Goal: Register for event/course

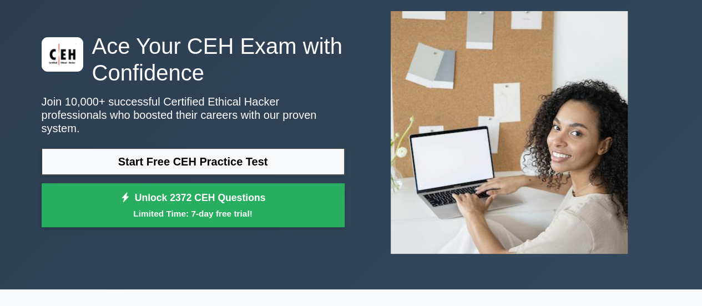
scroll to position [68, 0]
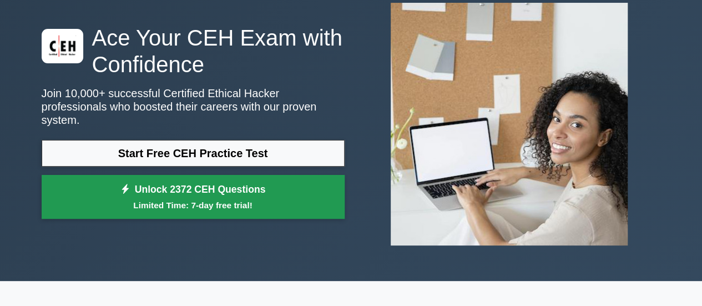
click at [196, 189] on link "Unlock 2372 CEH Questions Limited Time: 7-day free trial!" at bounding box center [193, 197] width 303 height 44
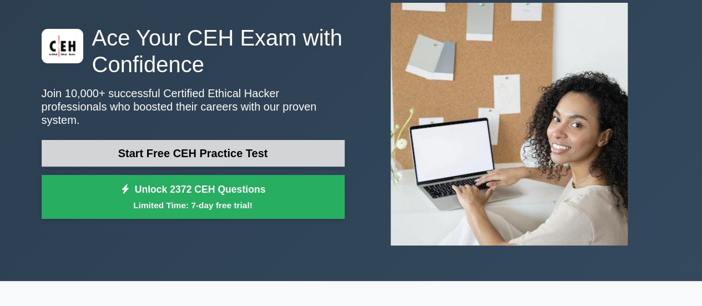
click at [130, 150] on link "Start Free CEH Practice Test" at bounding box center [193, 153] width 303 height 27
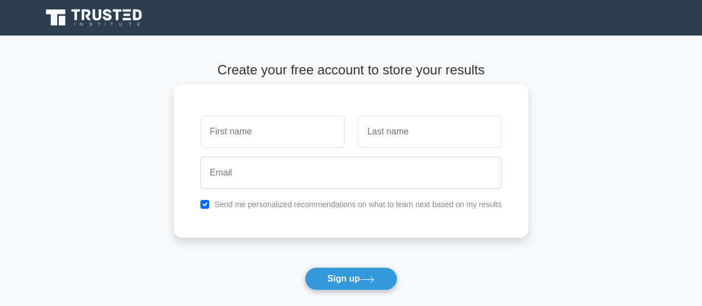
click at [282, 123] on input "text" at bounding box center [272, 131] width 144 height 32
type input "harshal"
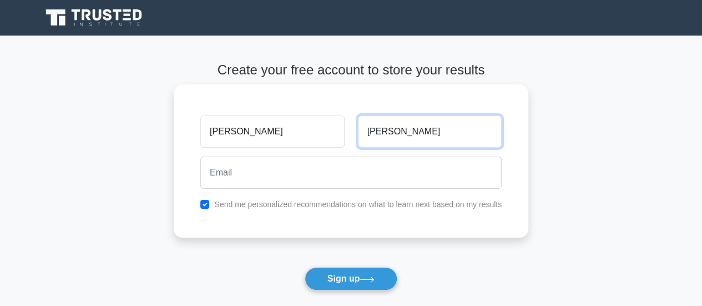
type input "ugale"
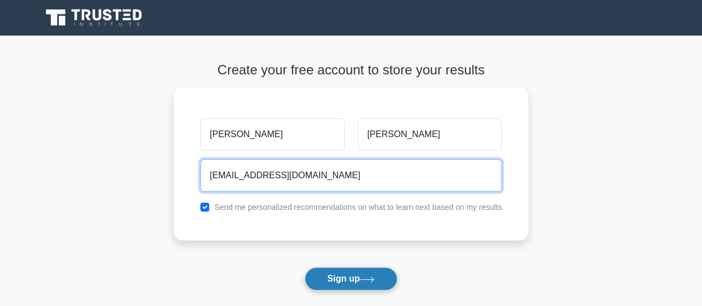
type input "harshalugale835@gmail.com"
click at [305, 267] on button "Sign up" at bounding box center [351, 278] width 93 height 23
